Goal: Navigation & Orientation: Find specific page/section

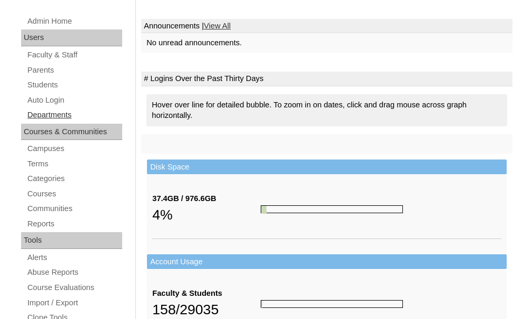
scroll to position [158, 0]
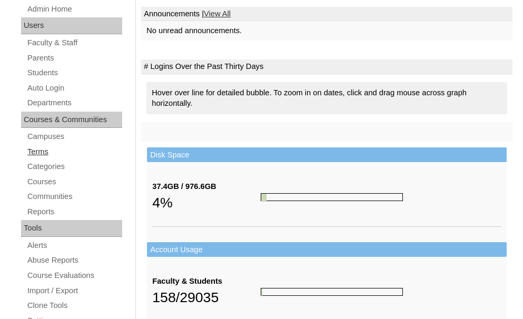
click at [39, 150] on link "Terms" at bounding box center [74, 151] width 96 height 13
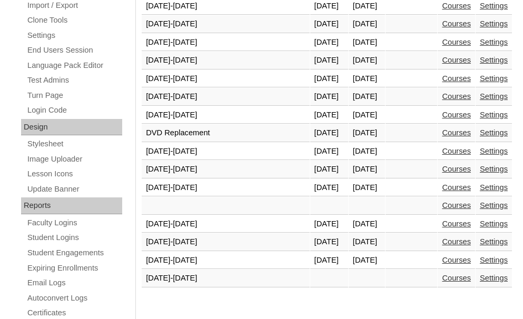
scroll to position [474, 0]
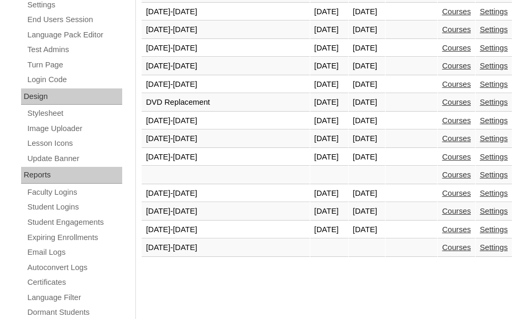
click at [450, 227] on link "Courses" at bounding box center [456, 229] width 29 height 8
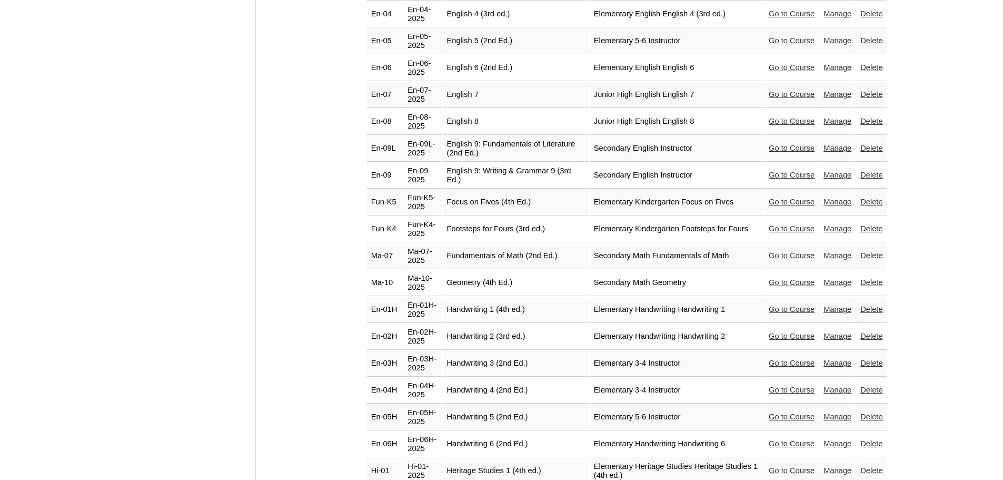
scroll to position [1125, 0]
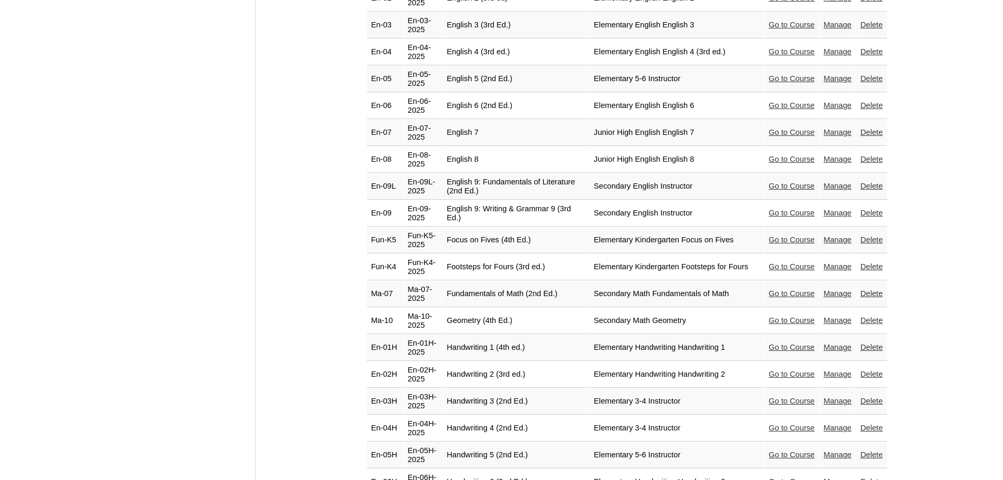
click at [522, 318] on link "Go to Course" at bounding box center [792, 347] width 46 height 8
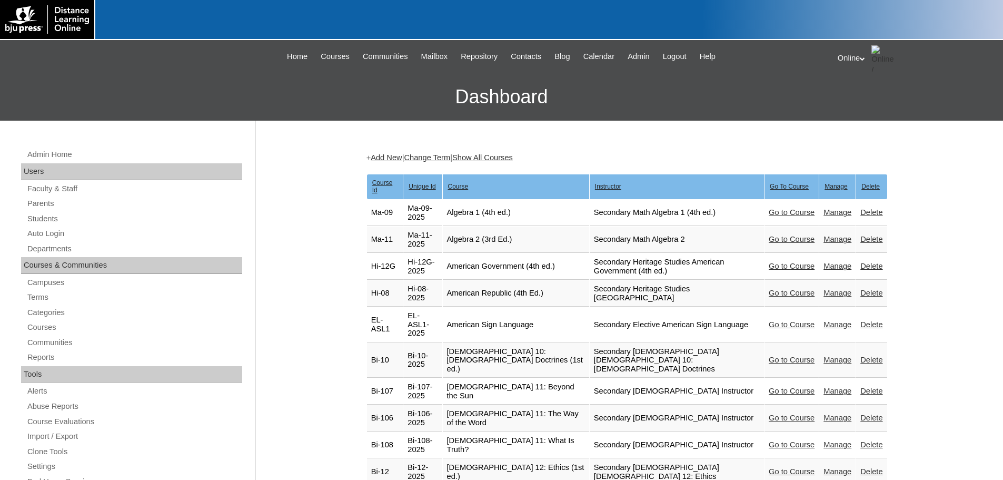
scroll to position [1125, 0]
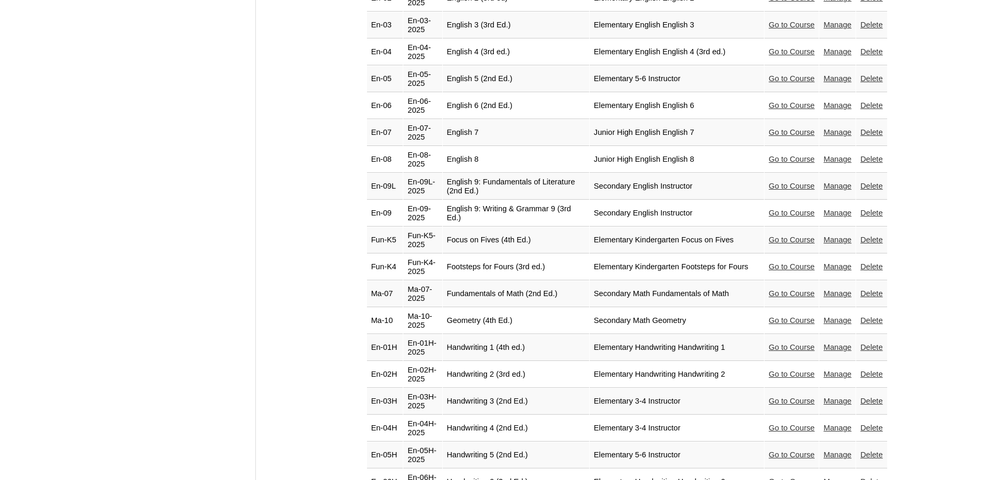
click at [772, 370] on link "Go to Course" at bounding box center [792, 374] width 46 height 8
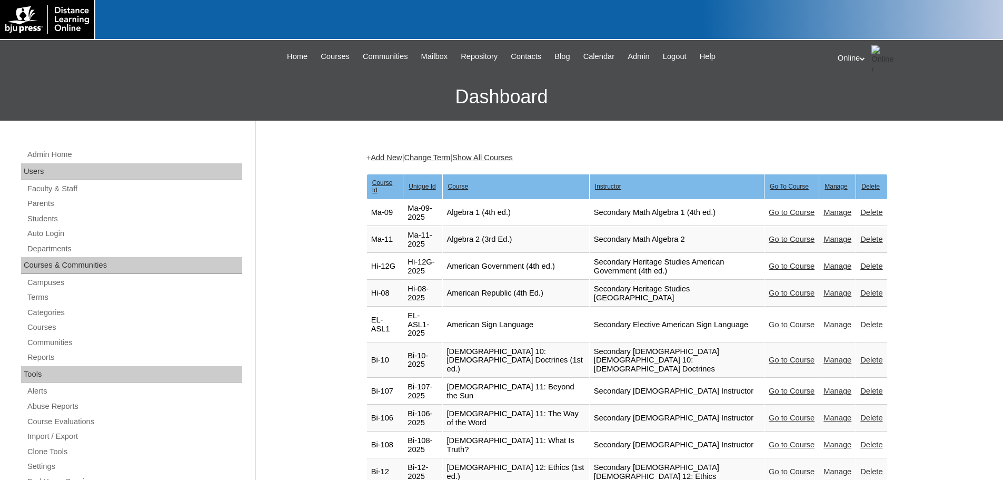
scroll to position [1125, 0]
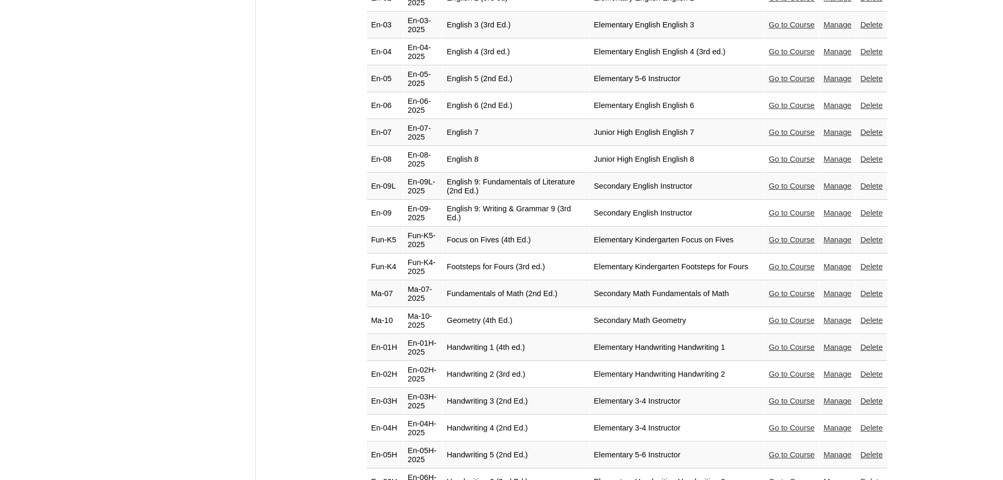
click at [769, 343] on link "Go to Course" at bounding box center [792, 347] width 46 height 8
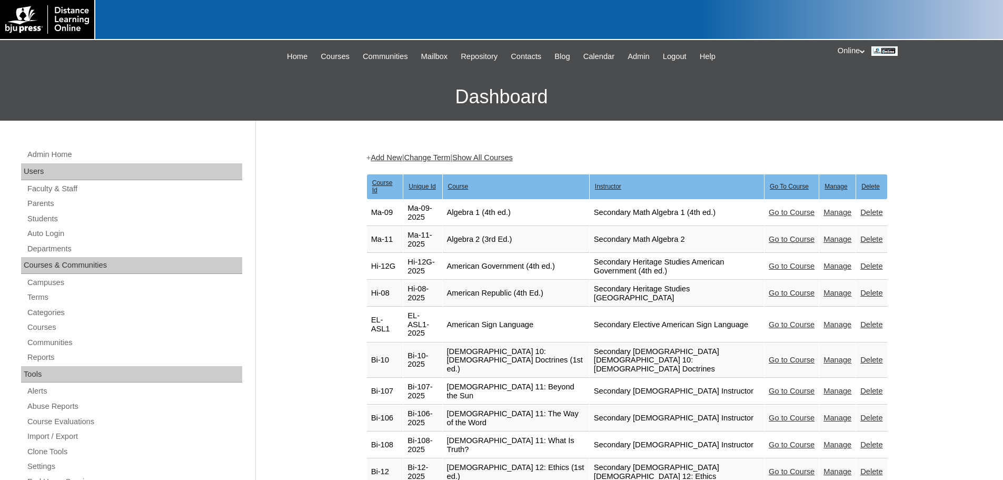
scroll to position [1125, 0]
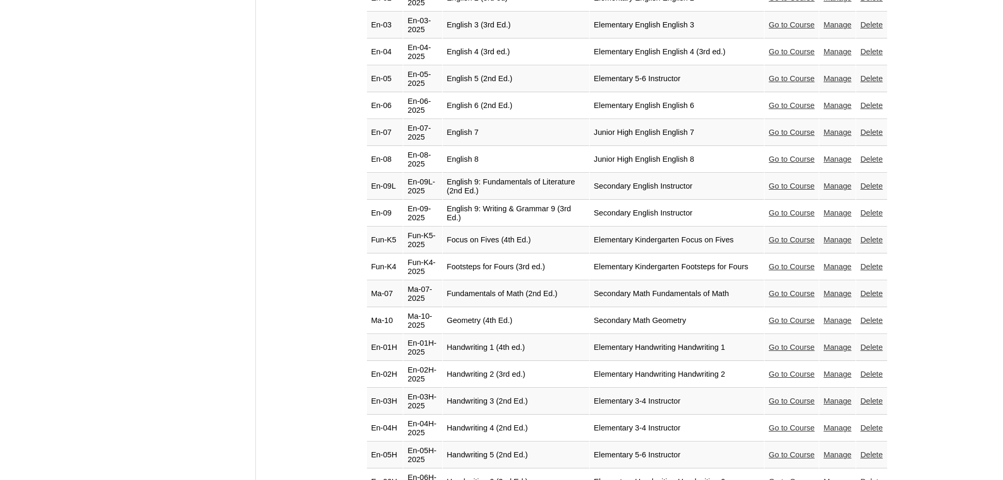
click at [793, 101] on link "Go to Course" at bounding box center [792, 105] width 46 height 8
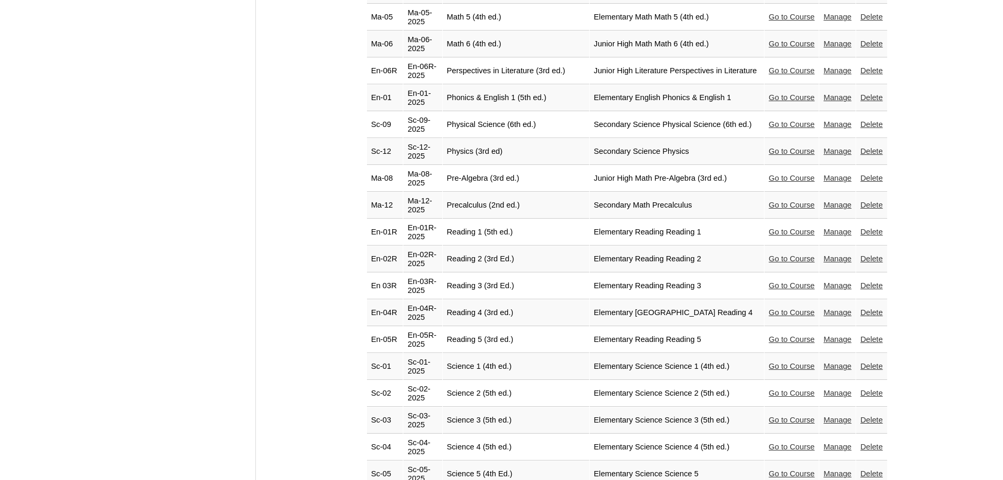
scroll to position [1968, 0]
click at [774, 413] on link "Go to Course" at bounding box center [792, 417] width 46 height 8
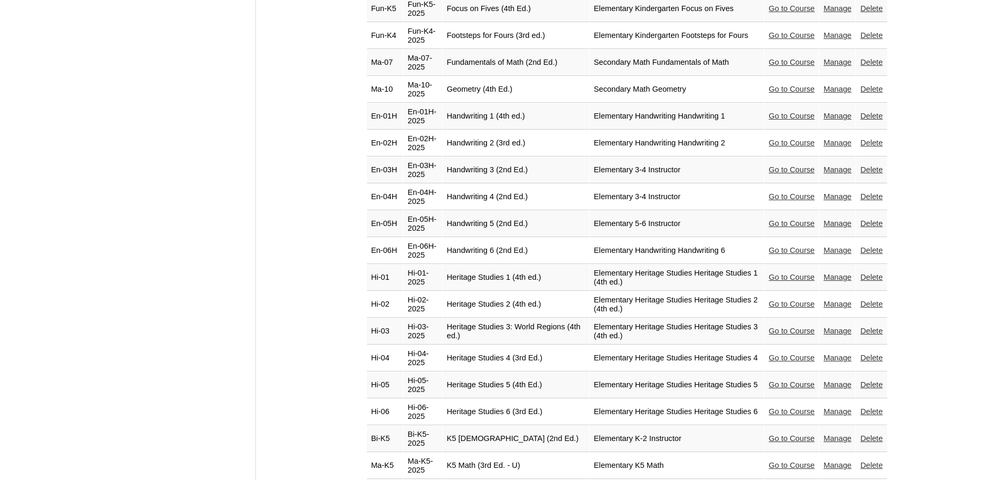
scroll to position [1336, 0]
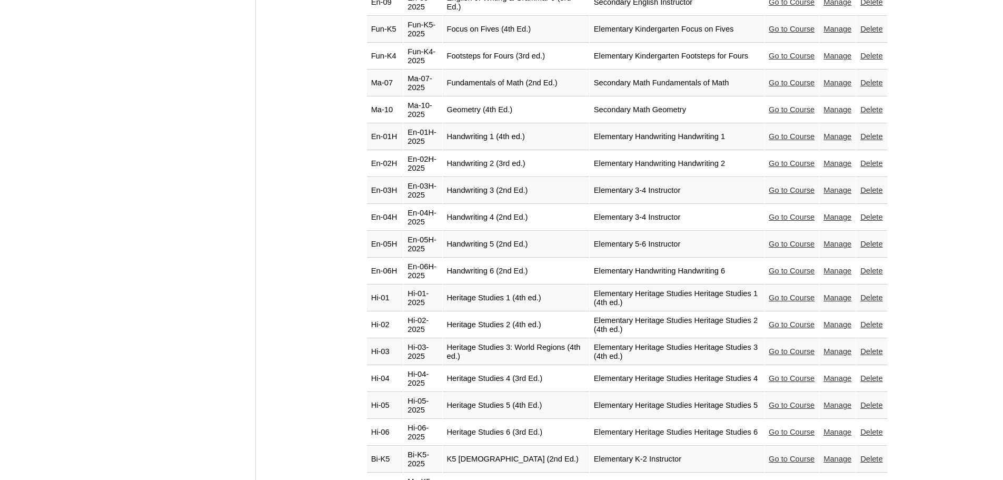
click at [775, 213] on link "Go to Course" at bounding box center [792, 217] width 46 height 8
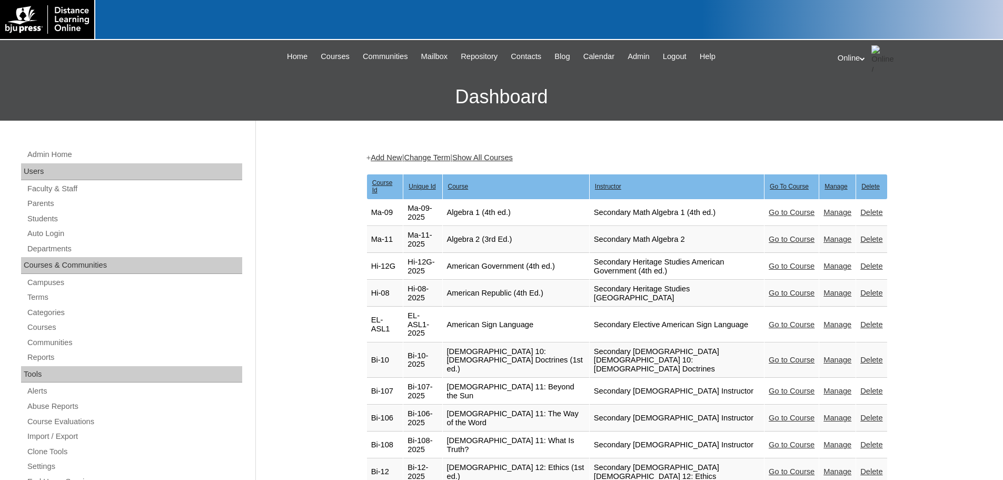
scroll to position [1336, 0]
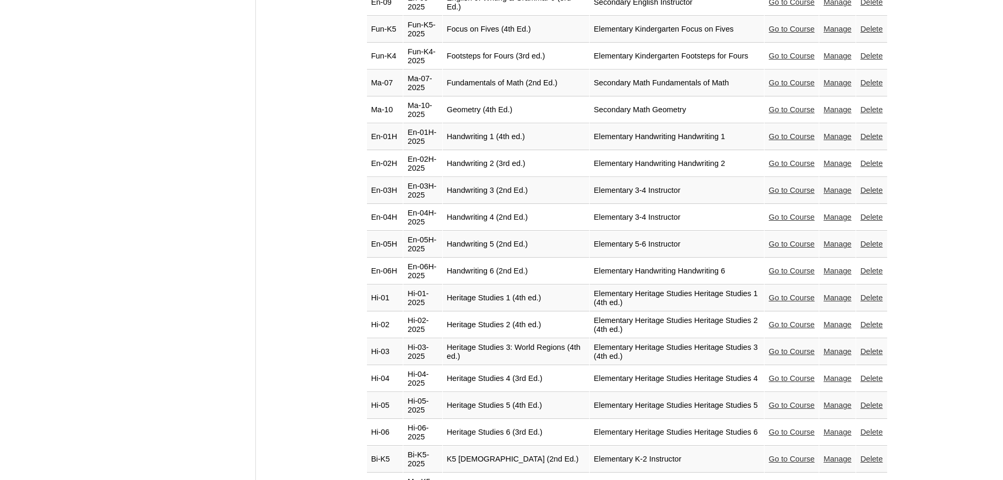
click at [769, 240] on link "Go to Course" at bounding box center [792, 244] width 46 height 8
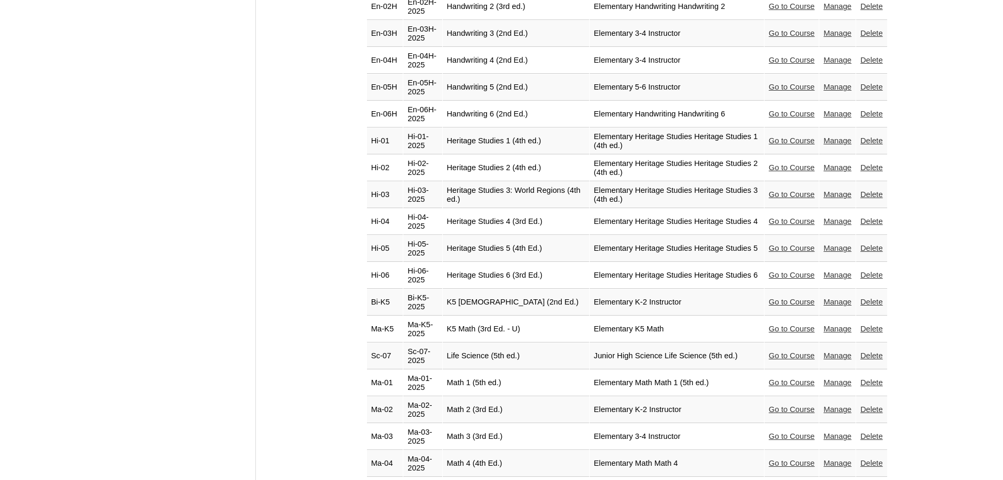
scroll to position [1494, 0]
click at [795, 431] on link "Go to Course" at bounding box center [792, 435] width 46 height 8
